Goal: Find specific page/section: Find specific page/section

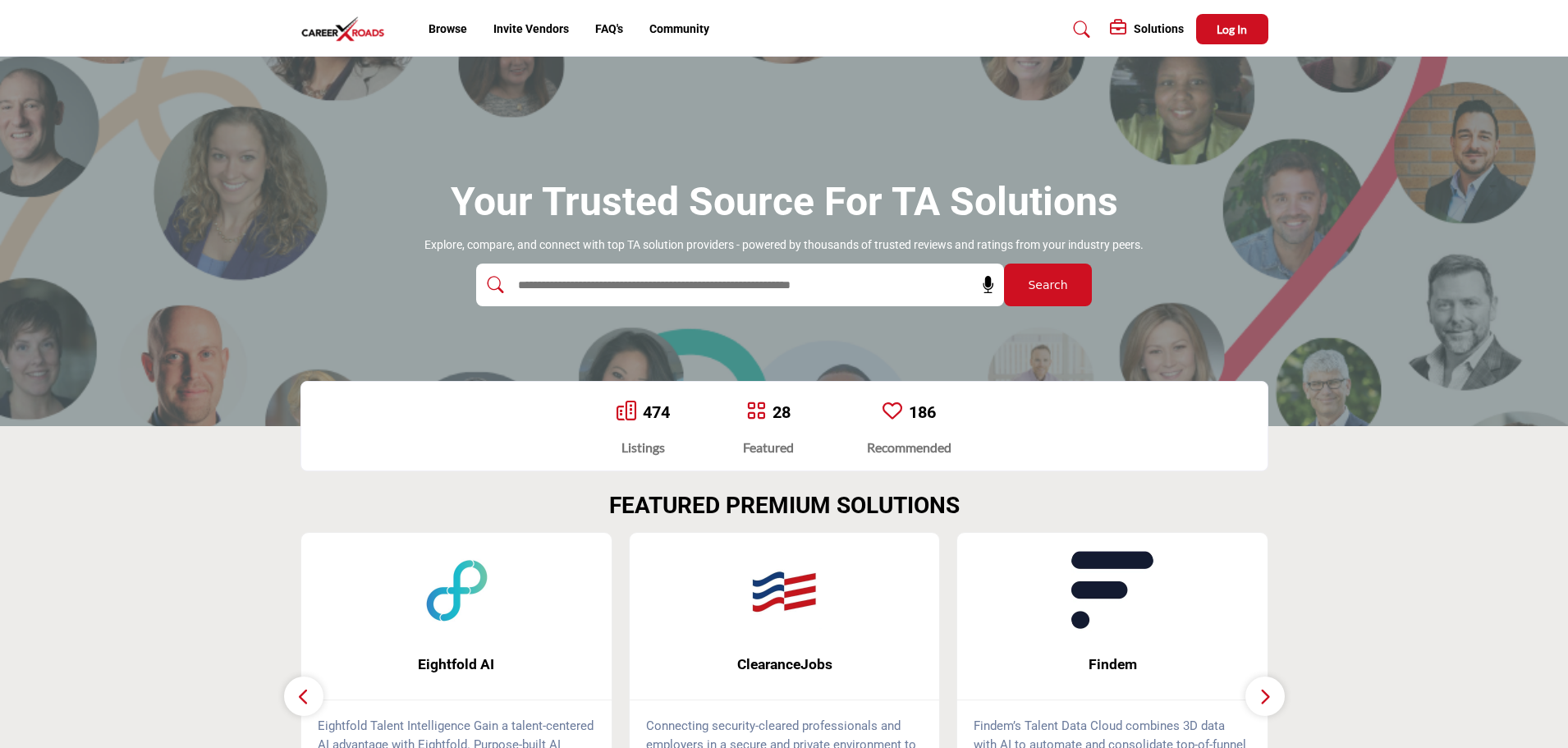
click at [347, 28] on img at bounding box center [346, 29] width 93 height 27
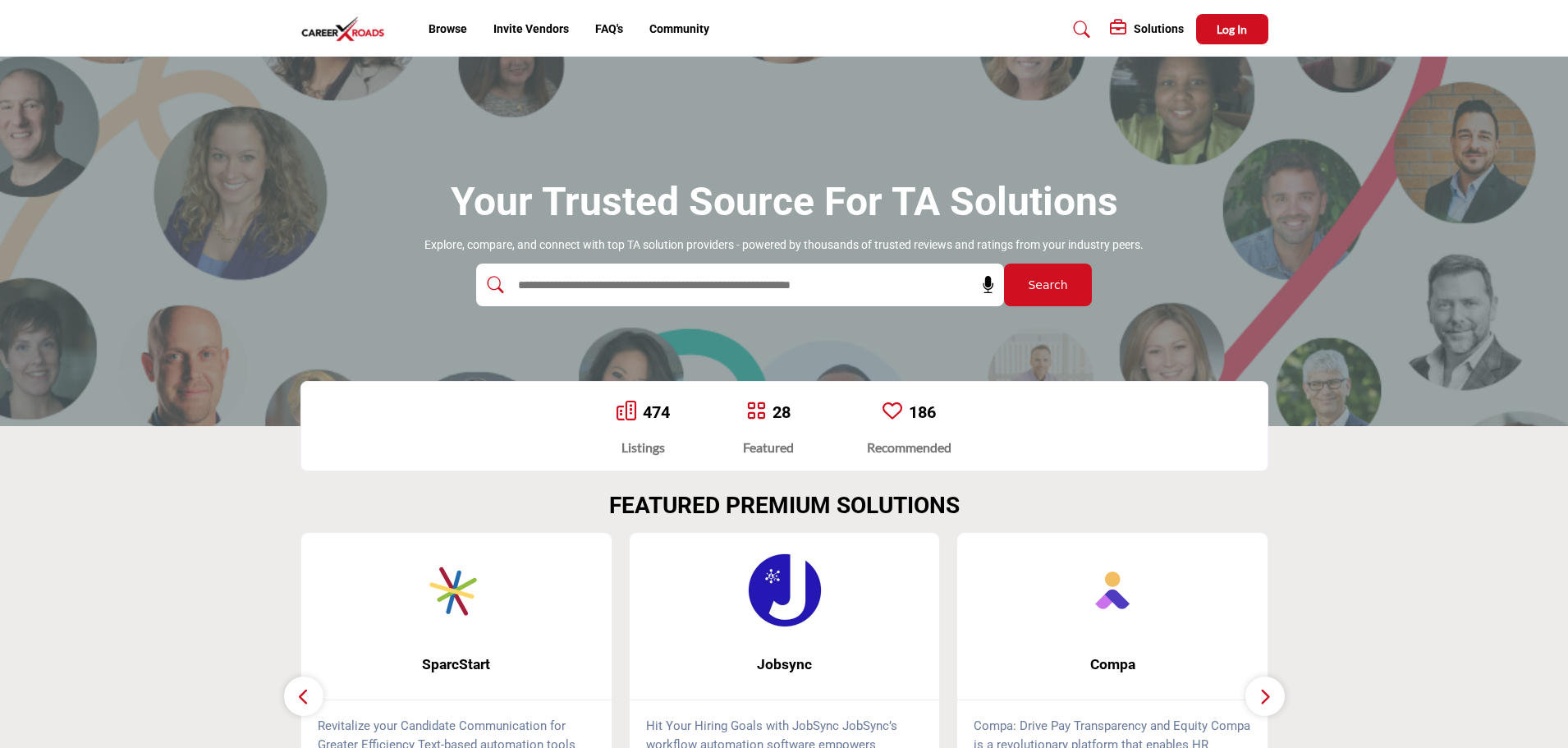
click at [367, 29] on img at bounding box center [346, 29] width 93 height 27
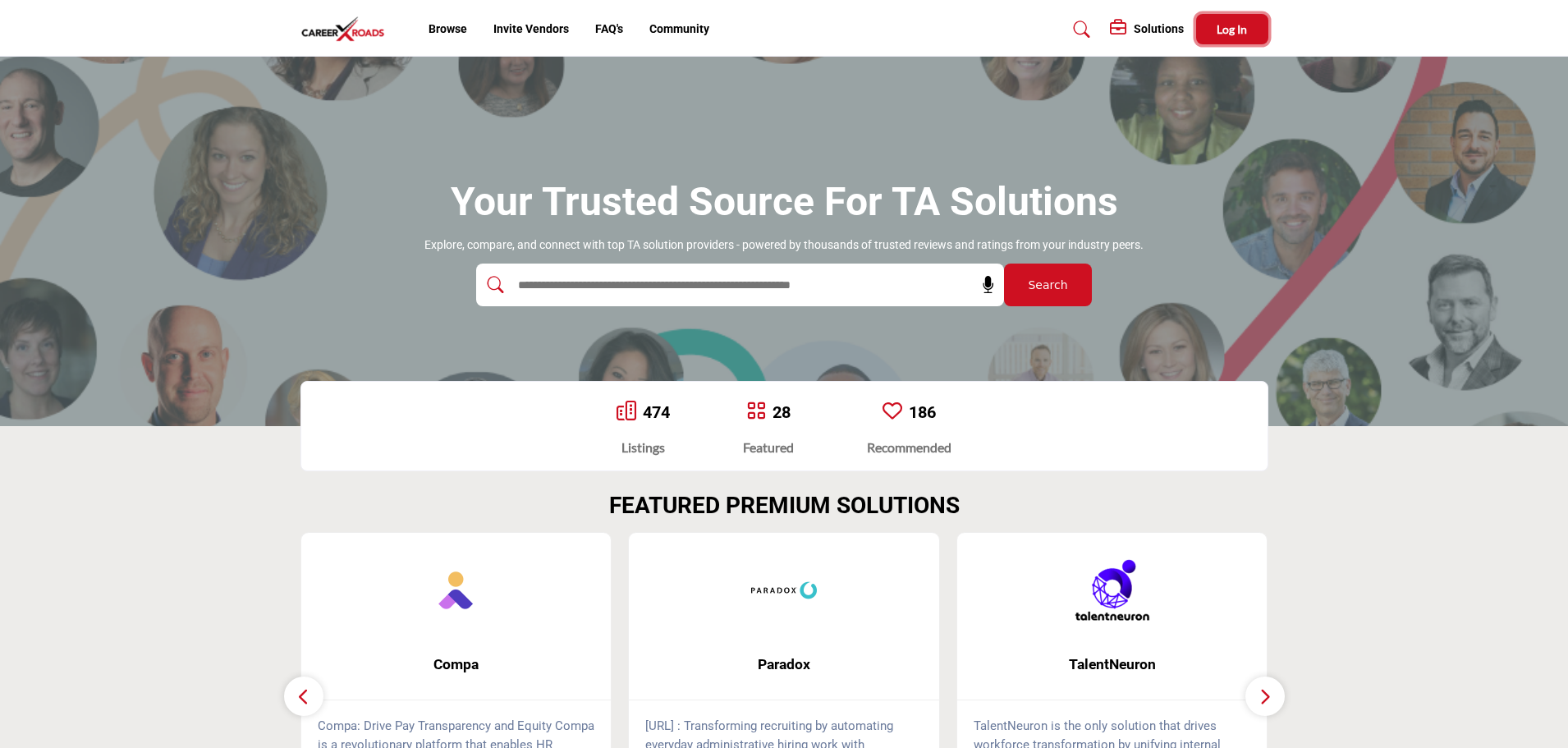
click at [1228, 18] on button "Log In" at bounding box center [1232, 29] width 72 height 31
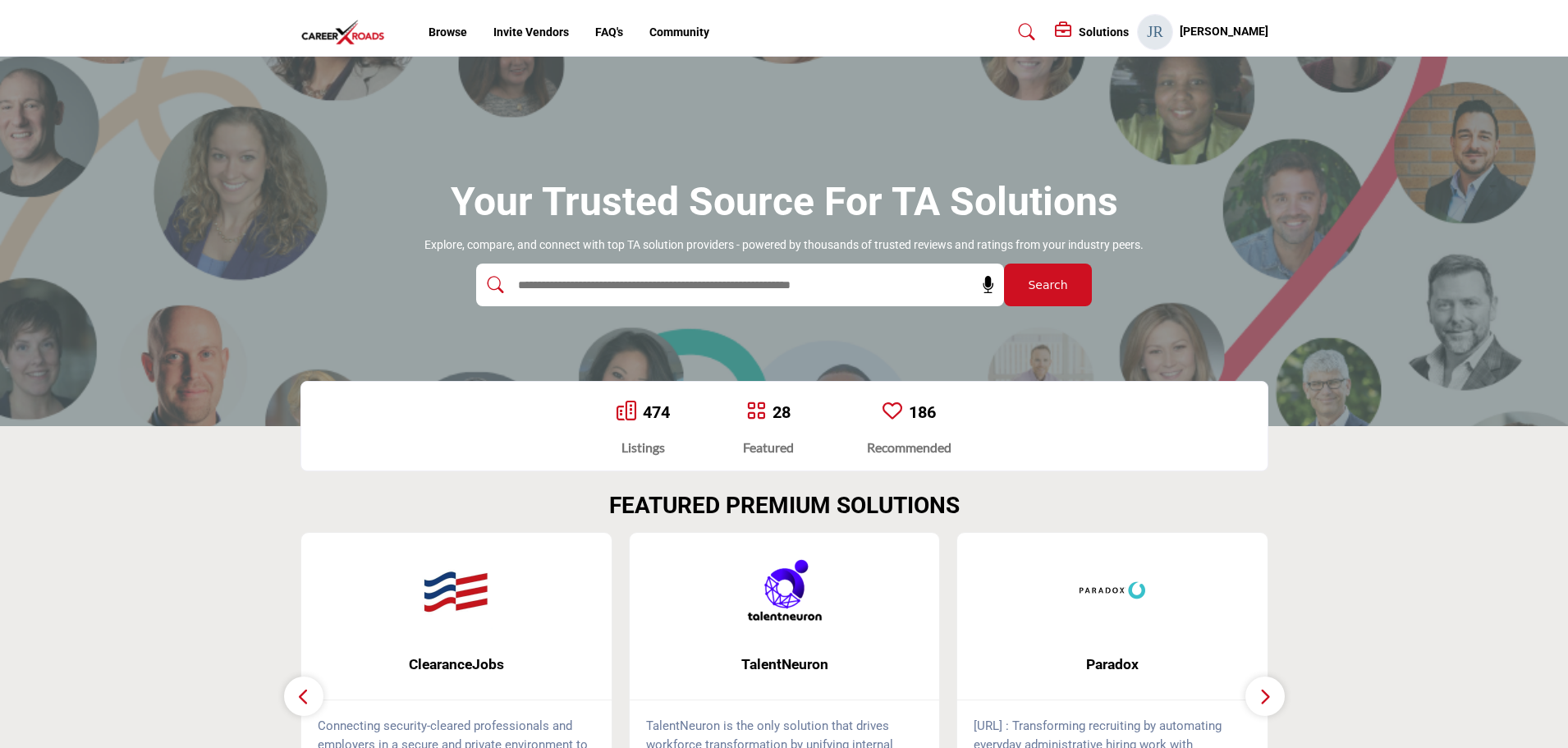
click at [326, 23] on img at bounding box center [346, 32] width 93 height 27
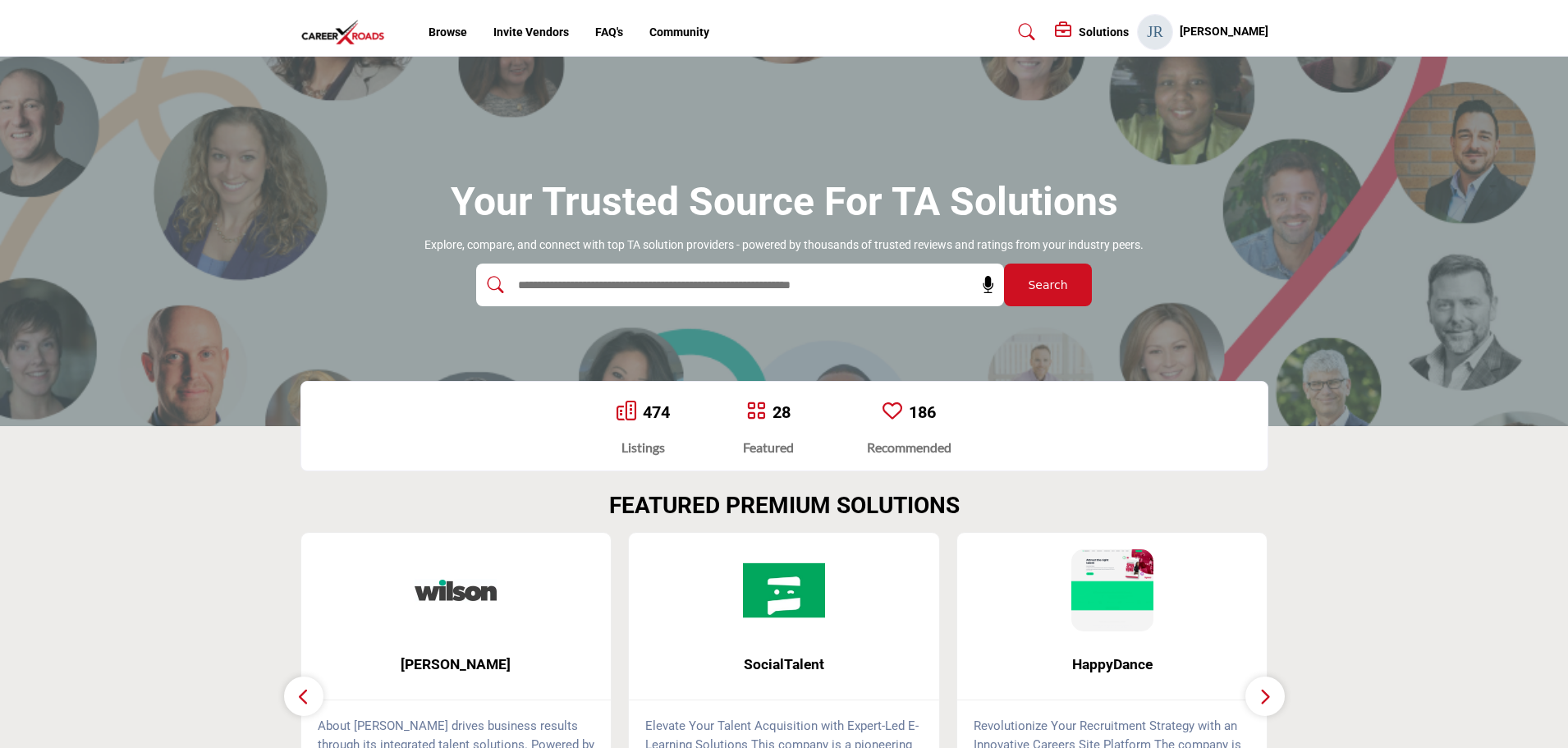
click at [1148, 28] on div "[PERSON_NAME] My Profile My Interests My Lists My Solutions My Listings Sign Out" at bounding box center [1203, 32] width 132 height 36
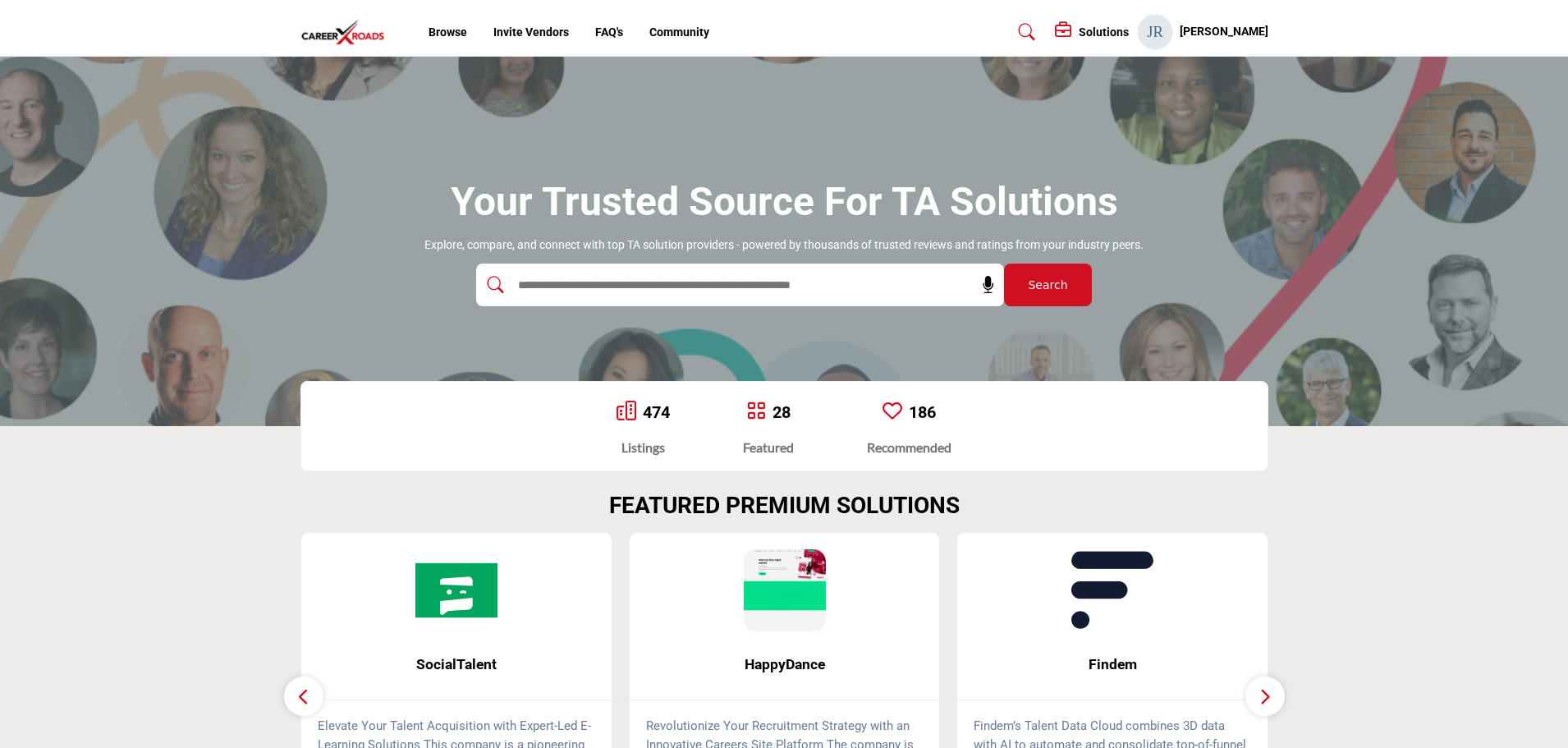
click at [1180, 31] on h5 "[PERSON_NAME]" at bounding box center [1224, 32] width 89 height 16
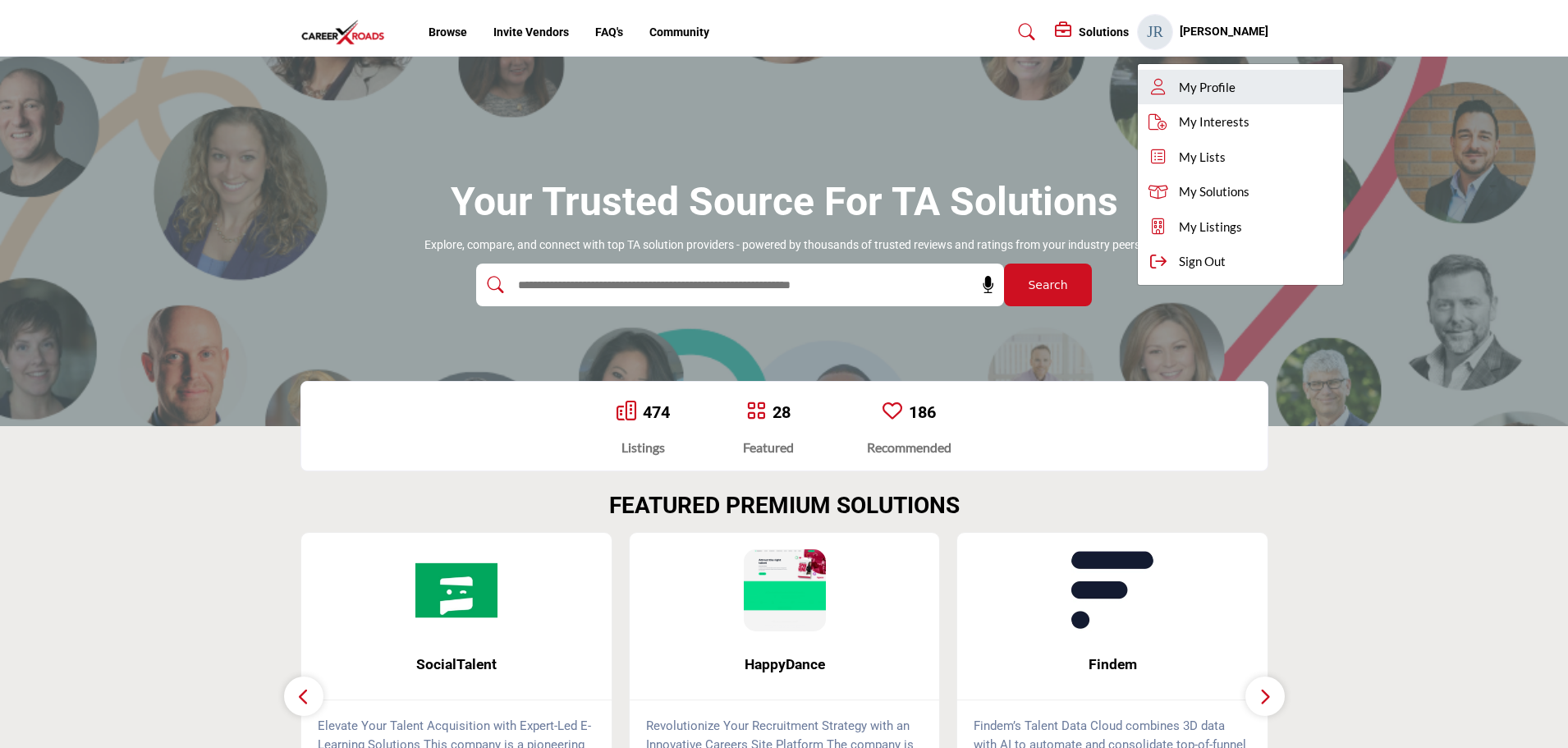
click at [1169, 70] on link "My Profile" at bounding box center [1241, 87] width 205 height 35
